Goal: Browse casually

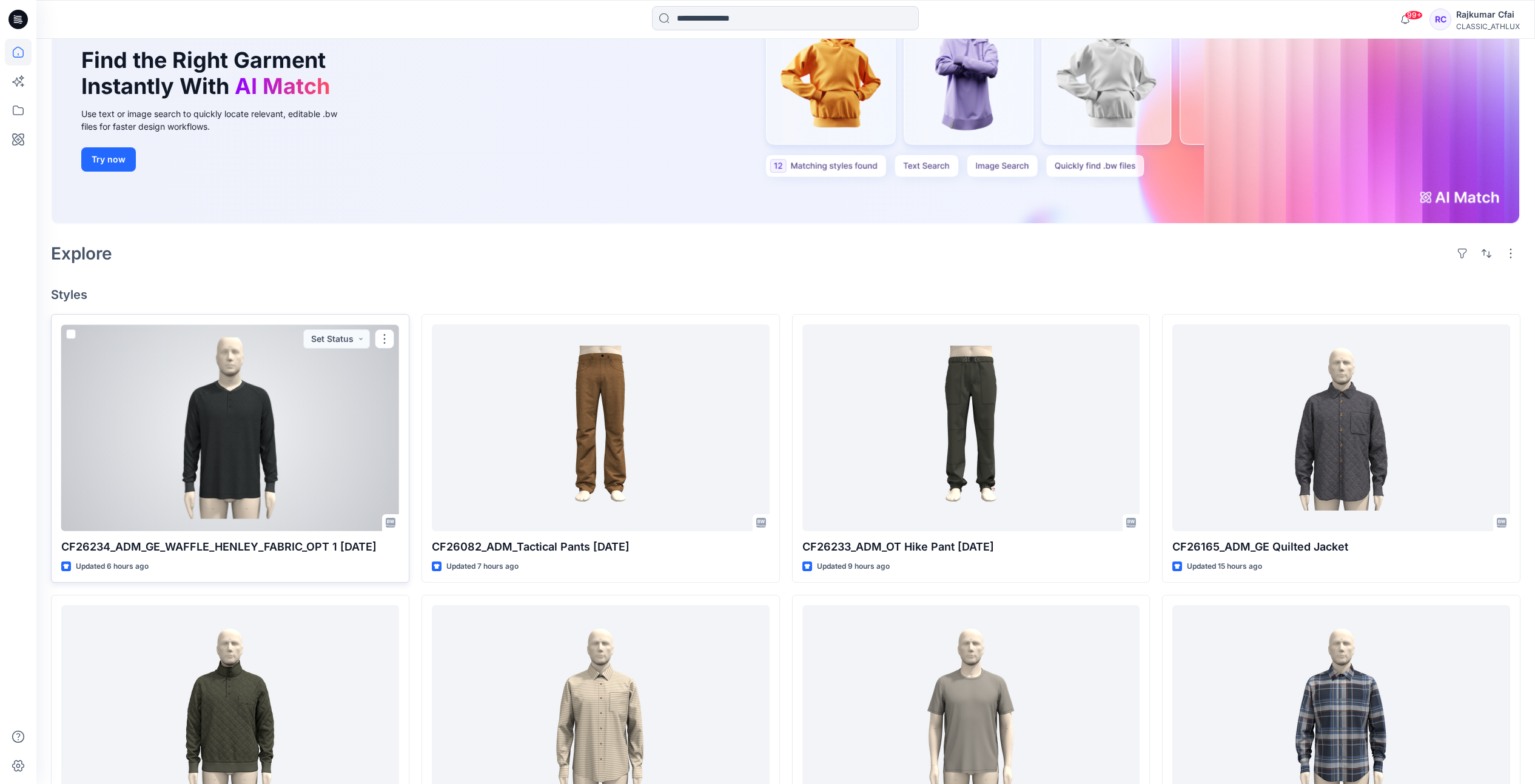
scroll to position [151, 0]
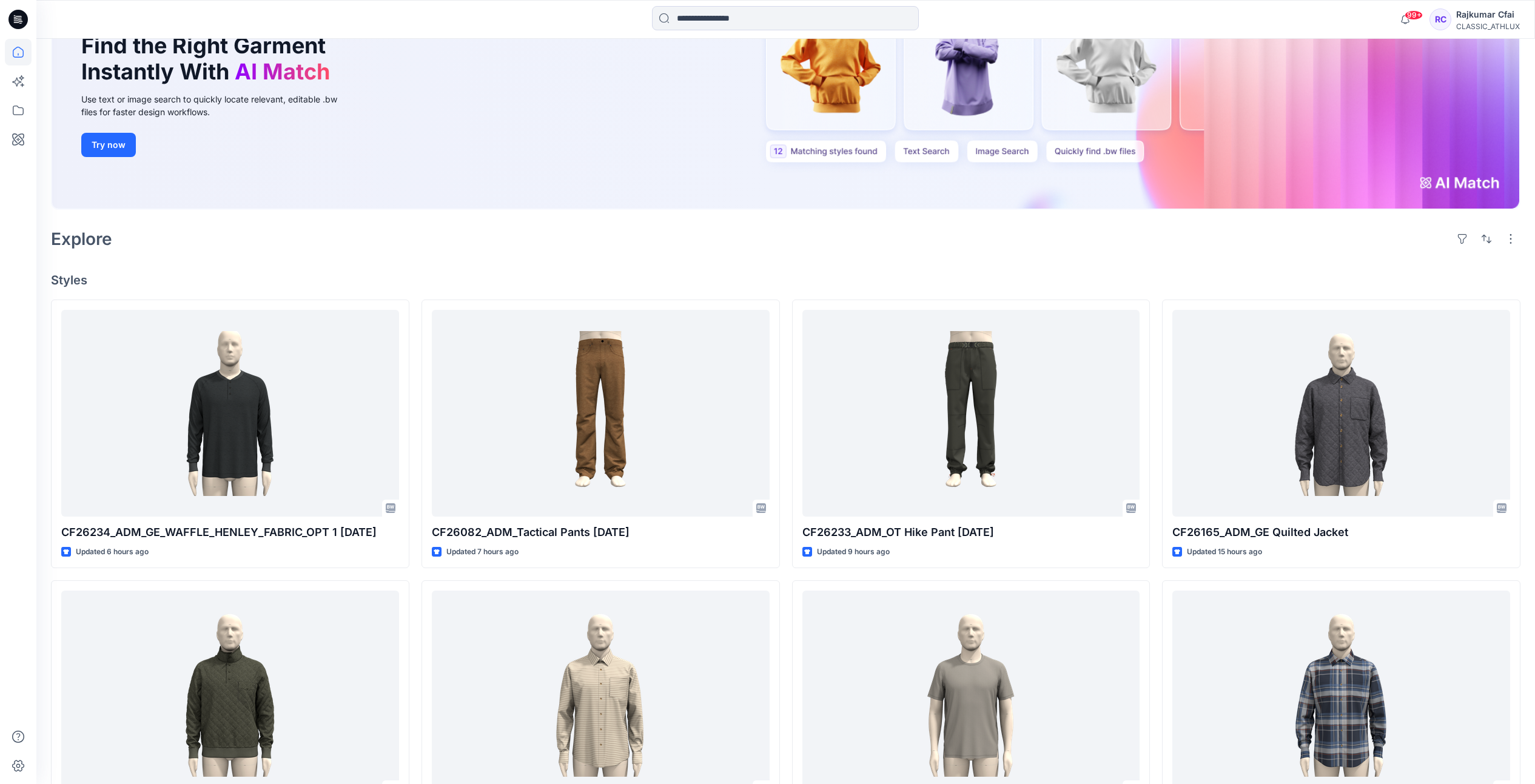
click at [524, 240] on div "Explore" at bounding box center [786, 239] width 1469 height 29
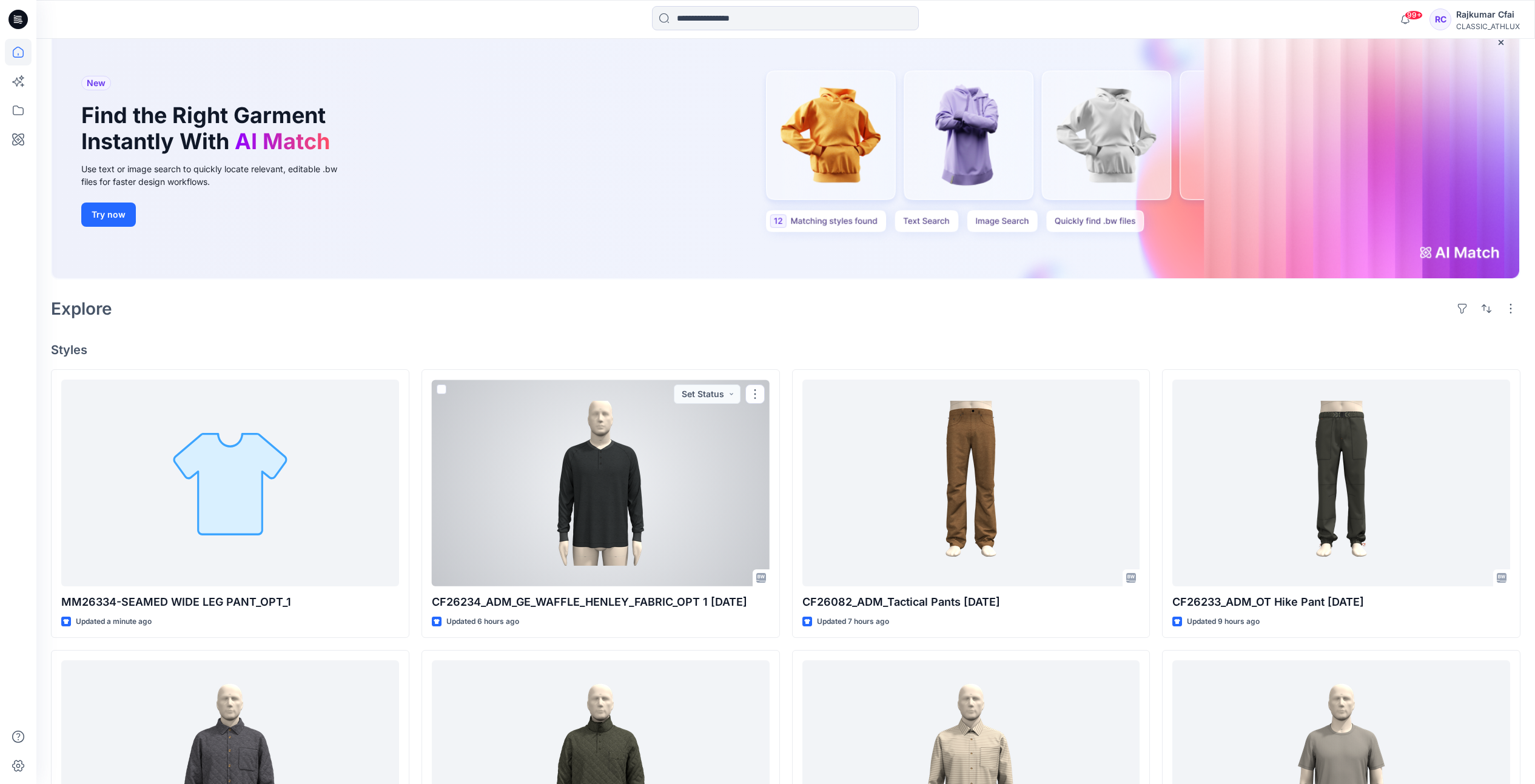
scroll to position [76, 0]
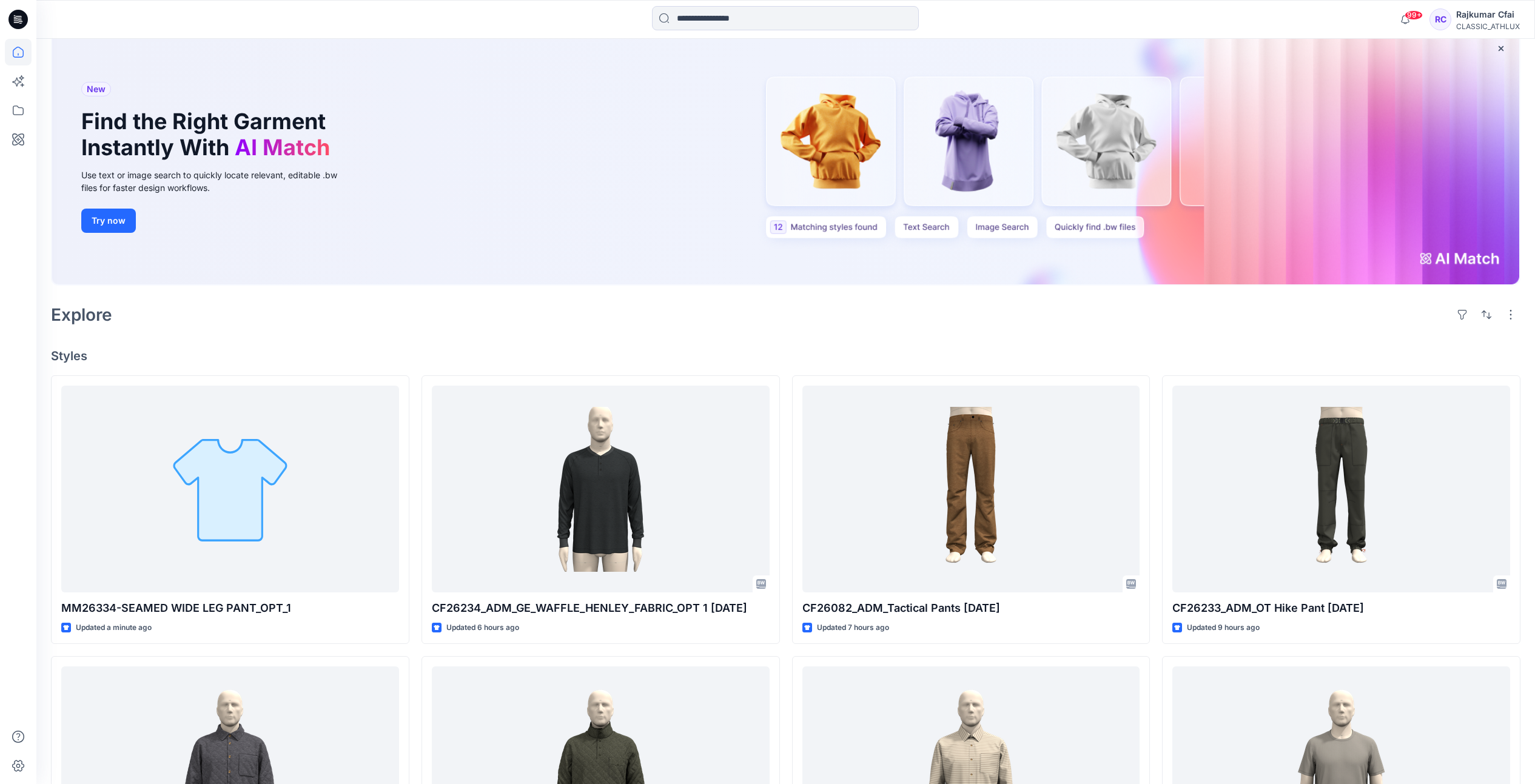
click at [1012, 322] on div "Explore" at bounding box center [786, 314] width 1469 height 29
